Goal: Task Accomplishment & Management: Use online tool/utility

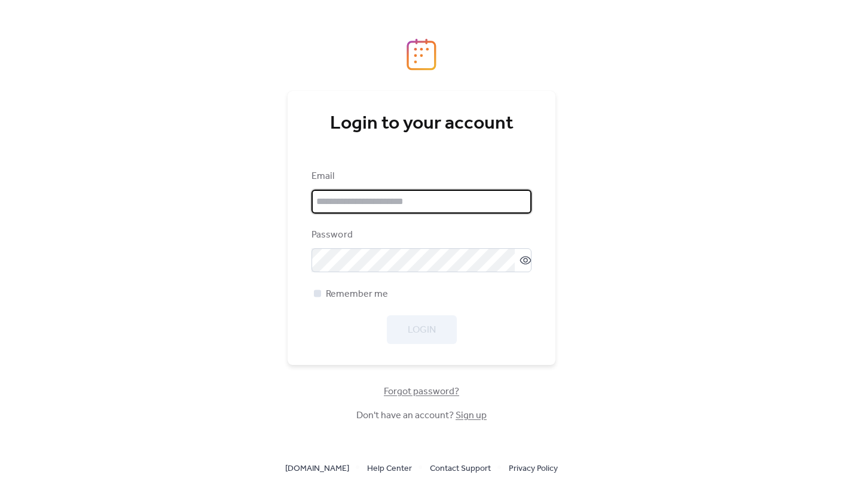
type input "**********"
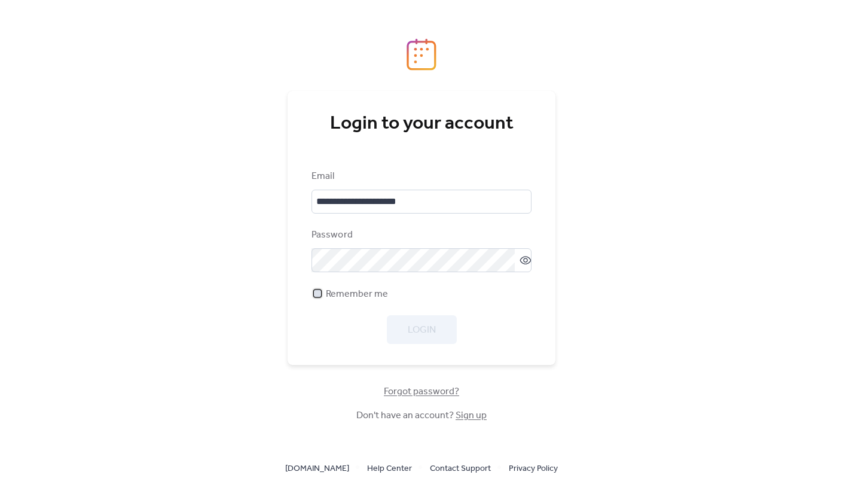
click at [328, 291] on span "Remember me" at bounding box center [357, 294] width 62 height 14
click at [442, 338] on button "Login" at bounding box center [422, 329] width 70 height 29
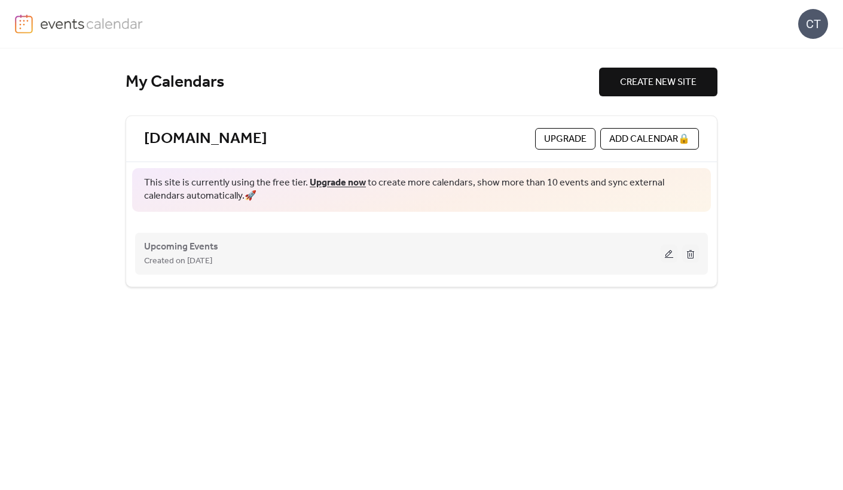
click at [665, 255] on button at bounding box center [669, 254] width 17 height 18
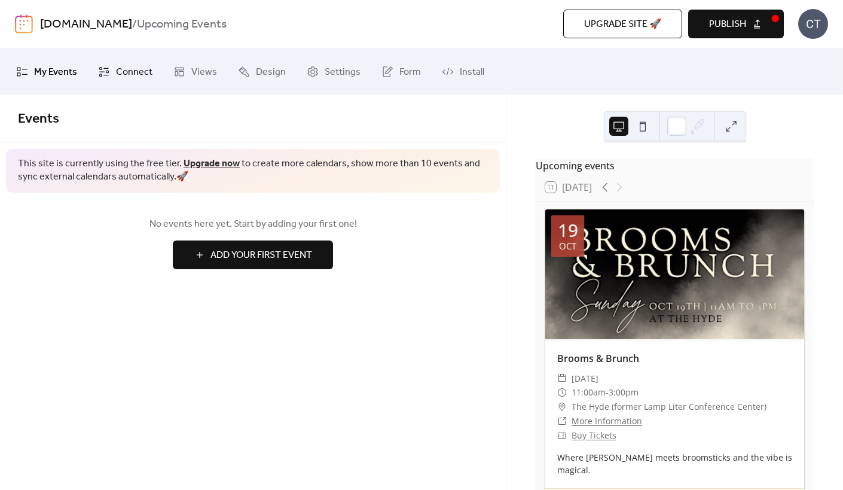
click at [104, 58] on link "Connect" at bounding box center [125, 71] width 72 height 36
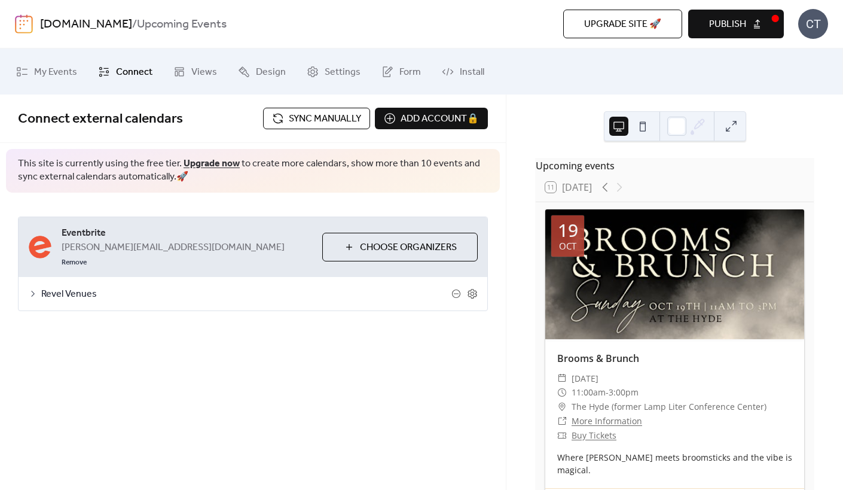
click at [334, 112] on span "Sync manually" at bounding box center [325, 119] width 72 height 14
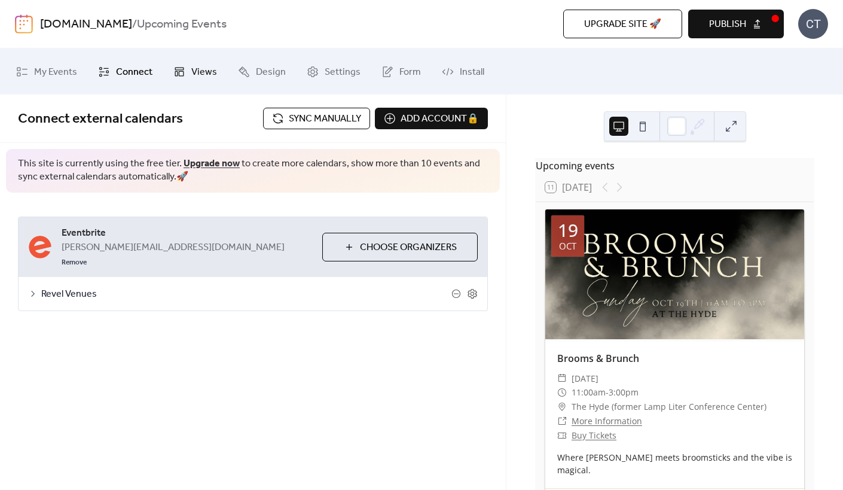
click at [194, 81] on link "Views" at bounding box center [195, 71] width 62 height 36
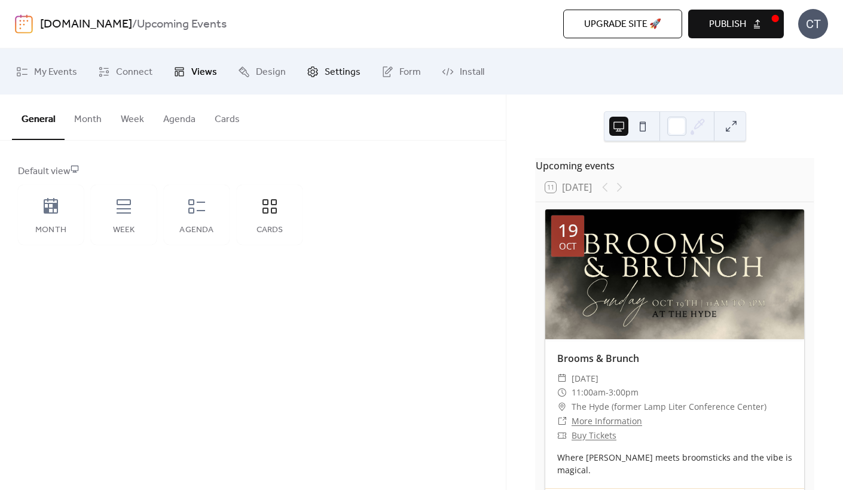
click at [348, 75] on span "Settings" at bounding box center [343, 72] width 36 height 19
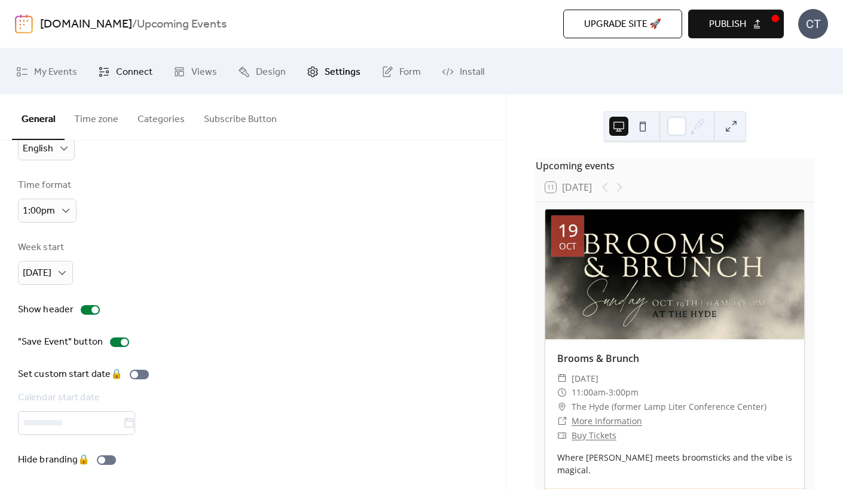
click at [129, 71] on span "Connect" at bounding box center [134, 72] width 36 height 19
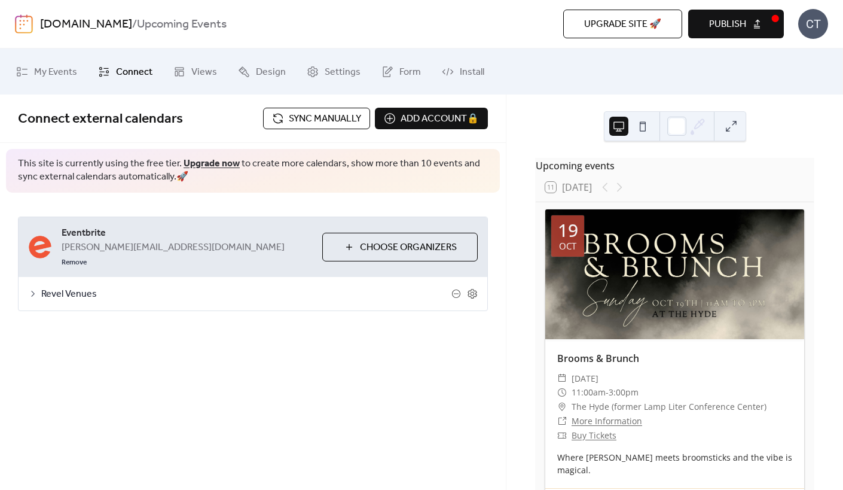
click at [297, 123] on span "Sync manually" at bounding box center [325, 119] width 72 height 14
click at [718, 29] on span "Publish" at bounding box center [727, 24] width 37 height 14
